Goal: Navigation & Orientation: Find specific page/section

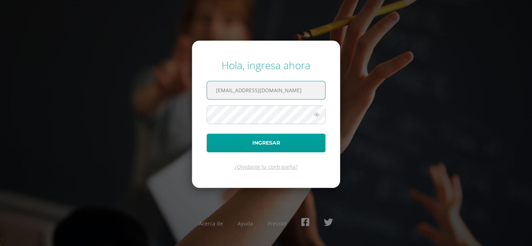
click at [313, 89] on input "COS01052@osoriosandoval.edu.gt" at bounding box center [266, 90] width 118 height 18
type input "COS01006@osoriosandoval.edu.gt"
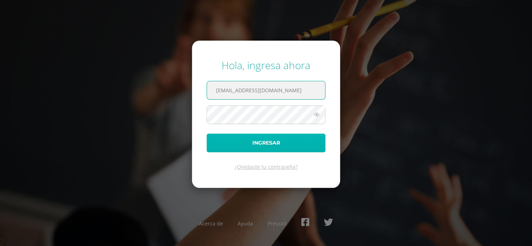
click at [308, 140] on button "Ingresar" at bounding box center [266, 143] width 119 height 19
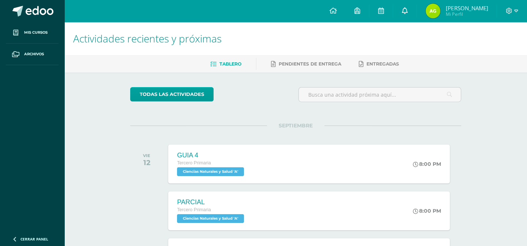
click at [406, 11] on icon at bounding box center [405, 10] width 6 height 7
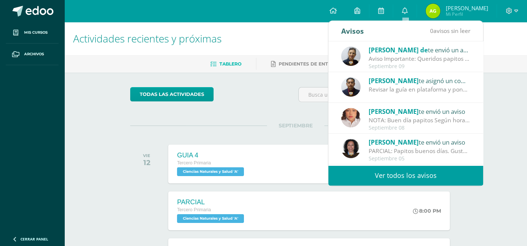
click at [516, 111] on div "Actividades recientes y próximas Tablero Pendientes de entrega Entregadas todas…" at bounding box center [295, 243] width 463 height 442
